Goal: Use online tool/utility: Utilize a website feature to perform a specific function

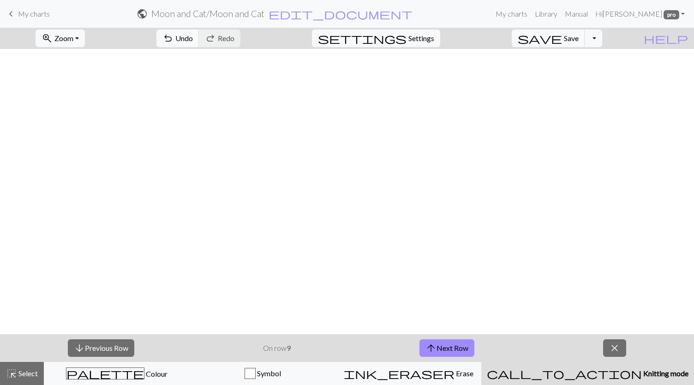
scroll to position [415, 0]
click at [431, 347] on span "arrow_upward" at bounding box center [431, 348] width 11 height 13
click at [431, 347] on span "arrow_upward" at bounding box center [432, 348] width 11 height 13
click at [102, 338] on div "arrow_downward Previous Row On row 11 arrow_upward Next Row close" at bounding box center [347, 348] width 694 height 28
click at [104, 350] on button "arrow_downward Previous Row" at bounding box center [100, 348] width 66 height 18
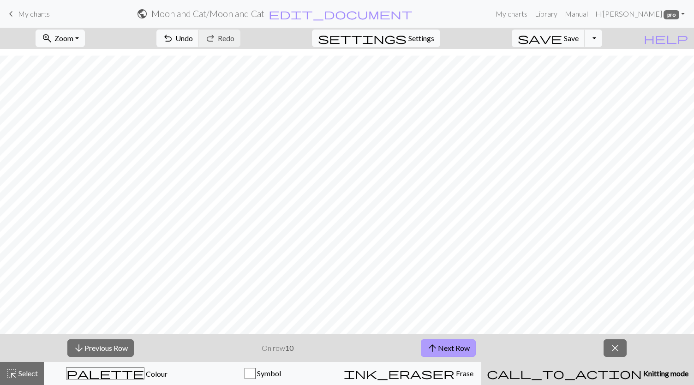
click at [452, 343] on button "arrow_upward Next Row" at bounding box center [448, 348] width 55 height 18
click at [444, 356] on button "arrow_upward Next Row" at bounding box center [448, 348] width 55 height 18
click at [456, 350] on button "arrow_upward Next Row" at bounding box center [448, 348] width 55 height 18
click at [453, 352] on button "arrow_upward Next Row" at bounding box center [448, 348] width 55 height 18
click at [438, 348] on button "arrow_upward Next Row" at bounding box center [448, 348] width 55 height 18
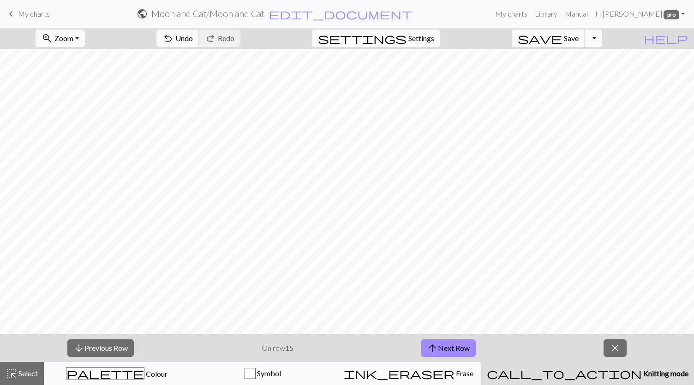
scroll to position [300, 0]
click at [562, 39] on span "save" at bounding box center [540, 38] width 44 height 13
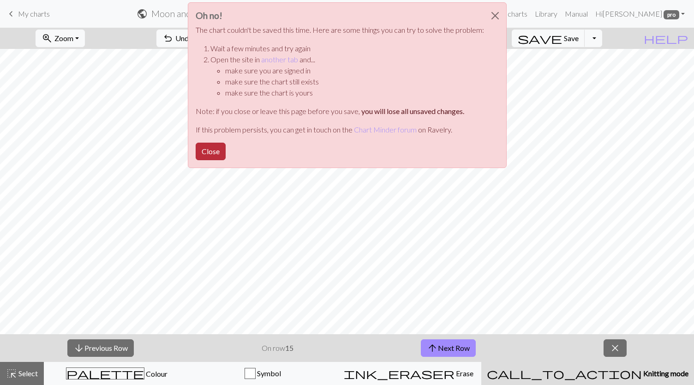
click at [216, 158] on button "Close" at bounding box center [211, 152] width 30 height 18
